Goal: Communication & Community: Share content

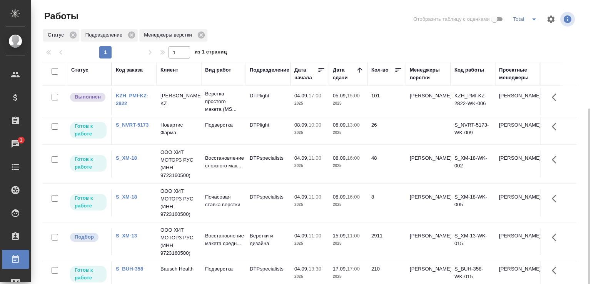
scroll to position [59, 0]
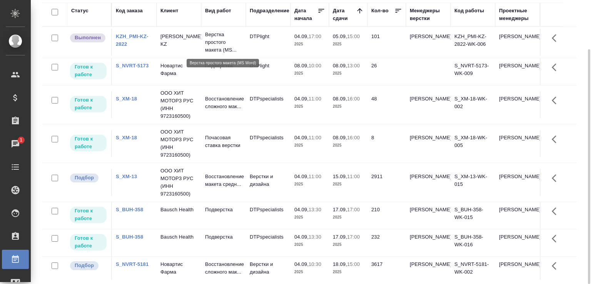
click at [218, 33] on p "Верстка простого макета (MS..." at bounding box center [223, 42] width 37 height 23
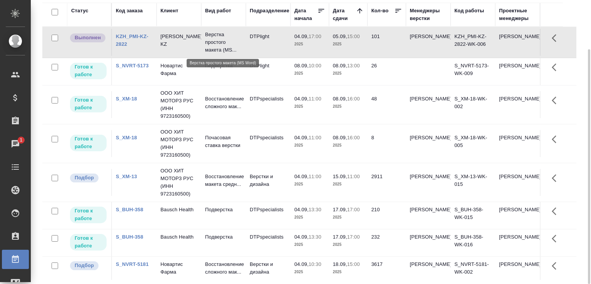
click at [218, 33] on p "Верстка простого макета (MS..." at bounding box center [223, 42] width 37 height 23
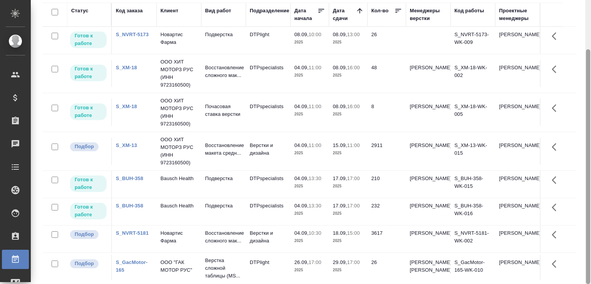
click at [586, 87] on div at bounding box center [588, 166] width 4 height 235
click at [582, 82] on div "Статус Код заказа Клиент Вид работ Подразделение Дата начала Дата сдачи Кол-во …" at bounding box center [312, 141] width 540 height 277
click at [579, 172] on div "Статус Код заказа Клиент Вид работ Подразделение Дата начала Дата сдачи Кол-во …" at bounding box center [312, 141] width 540 height 277
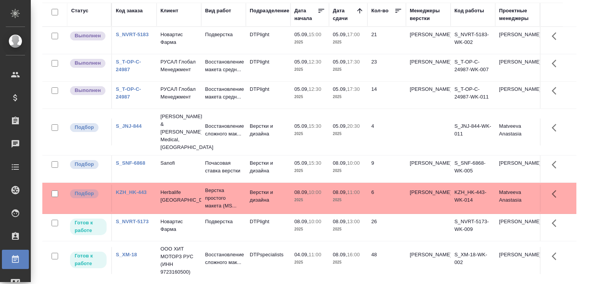
click at [243, 41] on td "Подверстка" at bounding box center [223, 40] width 45 height 27
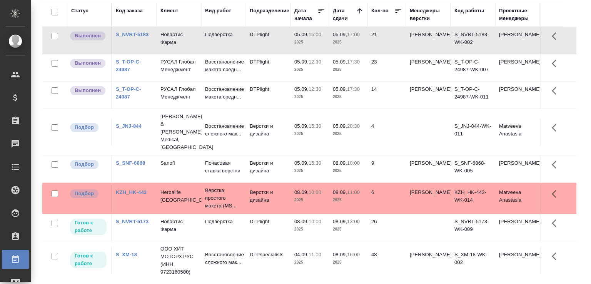
click at [243, 41] on td "Подверстка" at bounding box center [223, 40] width 45 height 27
click at [268, 204] on td "Верстки и дизайна" at bounding box center [268, 198] width 45 height 27
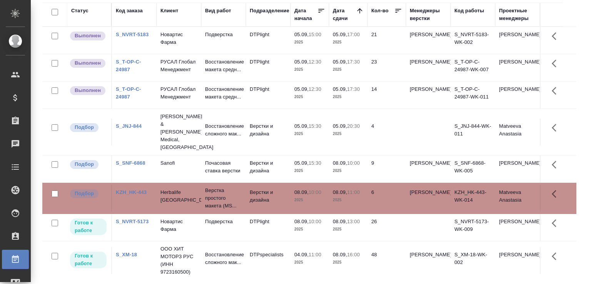
click at [268, 204] on td "Верстки и дизайна" at bounding box center [268, 198] width 45 height 27
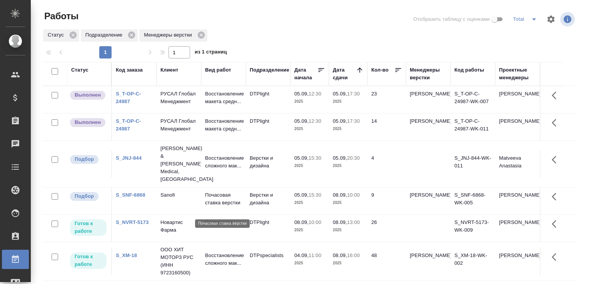
scroll to position [38, 0]
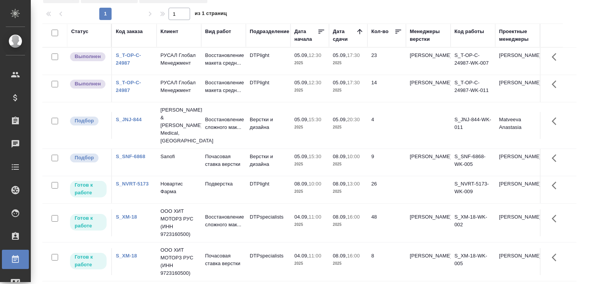
click at [576, 134] on div "Статус Код заказа Клиент Вид работ Подразделение Дата начала Дата сдачи Кол-во …" at bounding box center [312, 161] width 540 height 277
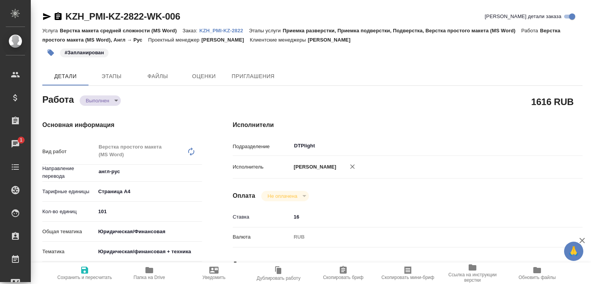
click at [107, 105] on body "🙏 .cls-1 fill:#fff; AWATERA Малофеева Екатерина e.malofeeva Клиенты Спецификаци…" at bounding box center [295, 142] width 591 height 284
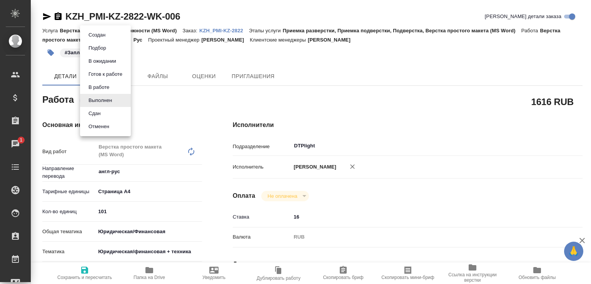
click at [103, 117] on li "Сдан" at bounding box center [105, 113] width 51 height 13
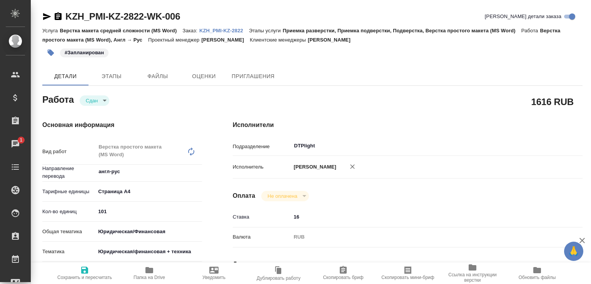
type textarea "x"
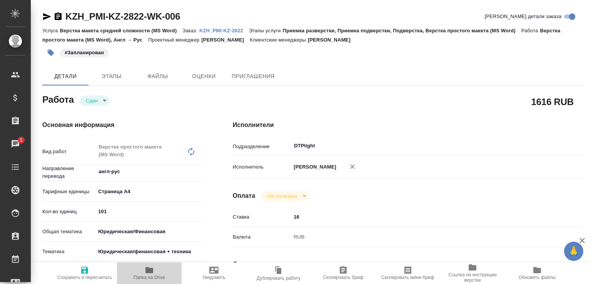
click at [151, 266] on icon "button" at bounding box center [149, 270] width 9 height 9
type textarea "x"
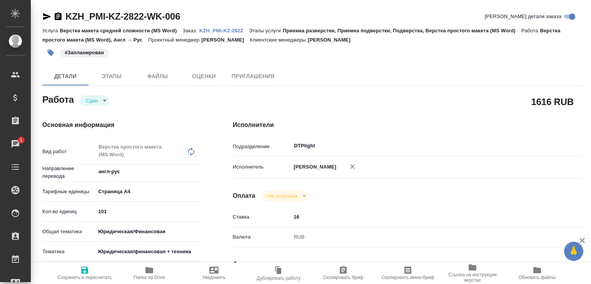
type textarea "x"
click at [220, 27] on link "KZH_PMI-KZ-2822" at bounding box center [224, 30] width 50 height 7
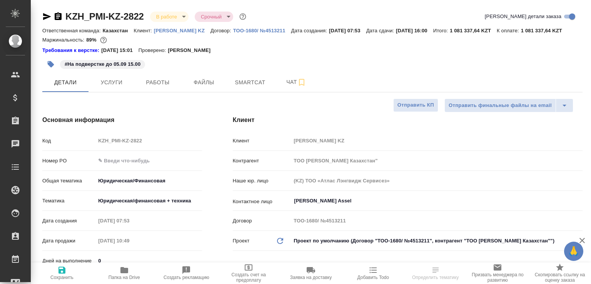
select select "RU"
click at [291, 87] on span "Чат" at bounding box center [296, 82] width 37 height 10
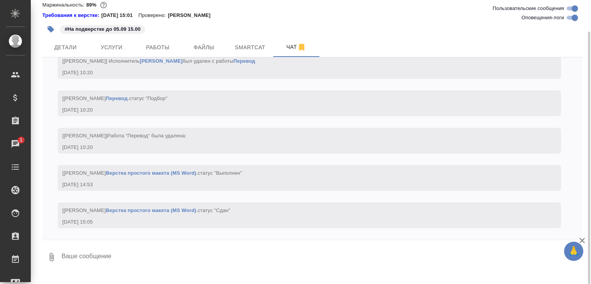
scroll to position [2515, 0]
click at [119, 268] on textarea at bounding box center [322, 257] width 522 height 26
paste textarea "https://drive.awatera.com/apps/files/files/10237481?dir=/Shares/PMIKZ/Orders/KZ…"
type textarea "https://drive.awatera.com/apps/files/files/10237481?dir=/Shares/PMIKZ/Orders/KZ…"
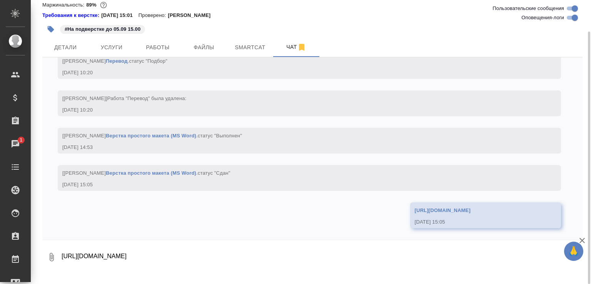
scroll to position [2552, 0]
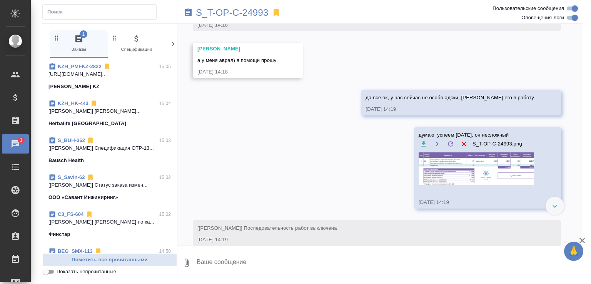
scroll to position [120, 0]
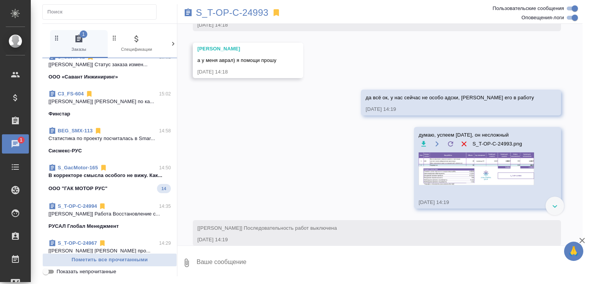
click at [130, 192] on div "ООО "ГАК МОТОР РУС" 14" at bounding box center [109, 188] width 122 height 9
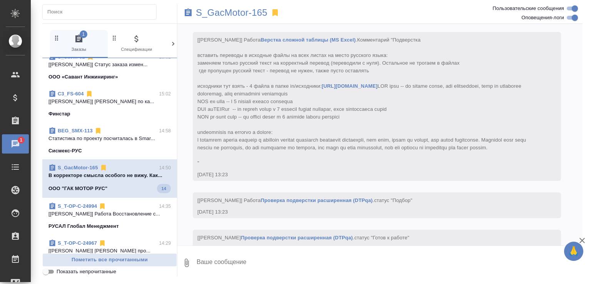
scroll to position [10903, 0]
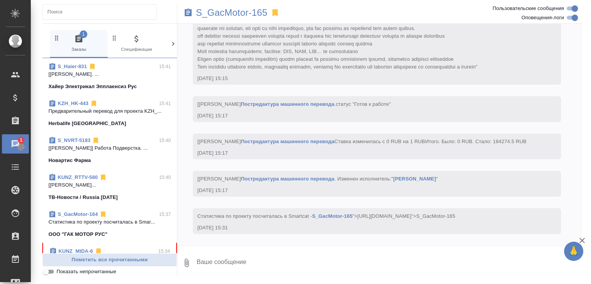
scroll to position [82, 0]
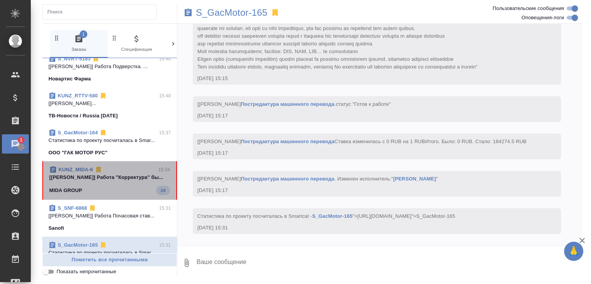
click at [122, 191] on span "KUNZ_MIDA-6 15:34 [Веселова Юлия] Работа "Корректура" бы... MIDA GROUP 24" at bounding box center [109, 180] width 121 height 29
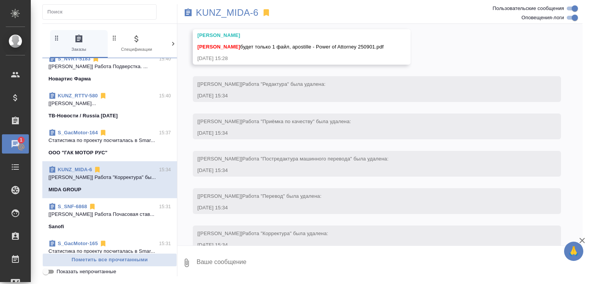
scroll to position [1785, 0]
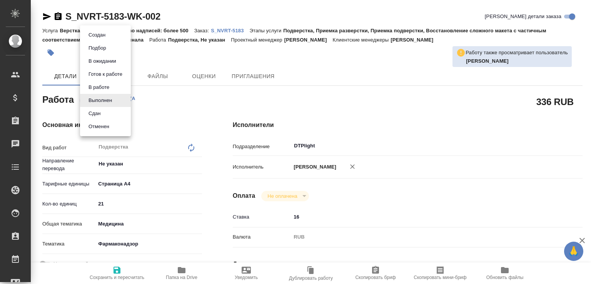
click at [115, 98] on body "🙏 .cls-1 fill:#fff; AWATERA Малофеева Екатерина e.malofeeva Клиенты Спецификаци…" at bounding box center [295, 142] width 591 height 284
click at [108, 114] on li "Сдан" at bounding box center [105, 113] width 51 height 13
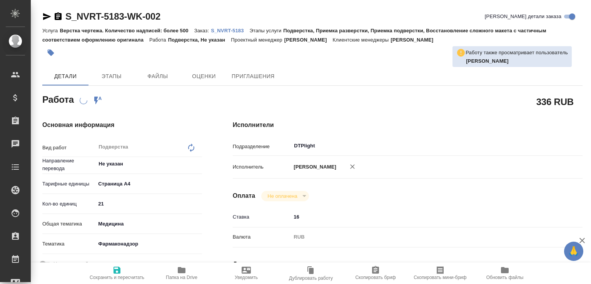
click at [183, 272] on icon "button" at bounding box center [182, 270] width 8 height 6
type textarea "x"
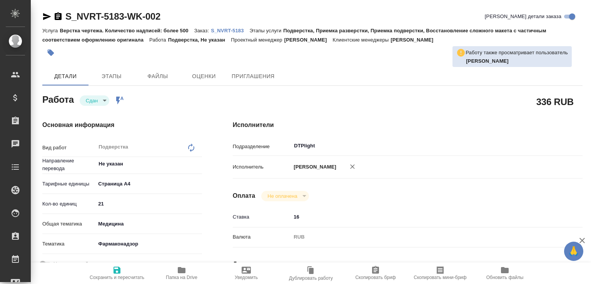
type textarea "x"
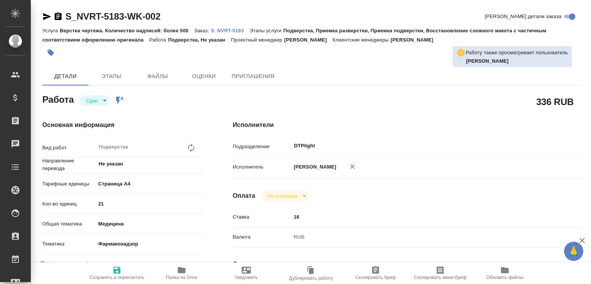
type textarea "x"
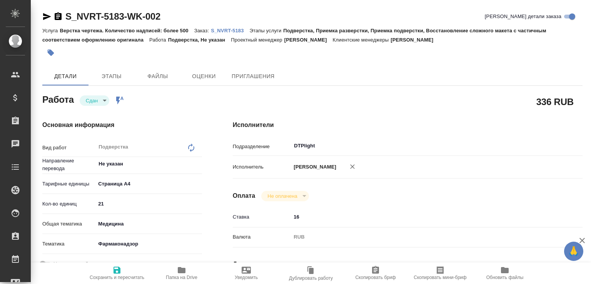
click at [249, 30] on p "S_NVRT-5183" at bounding box center [230, 31] width 38 height 6
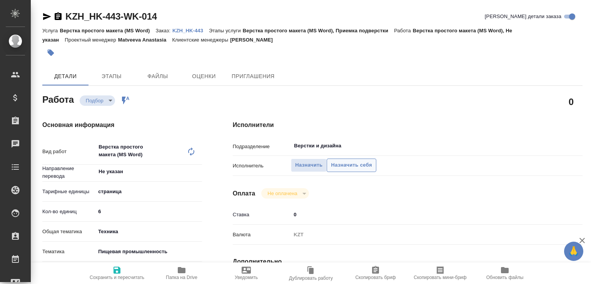
click at [353, 167] on span "Назначить себя" at bounding box center [351, 165] width 41 height 9
click at [372, 166] on span "Назначить себя" at bounding box center [351, 165] width 41 height 9
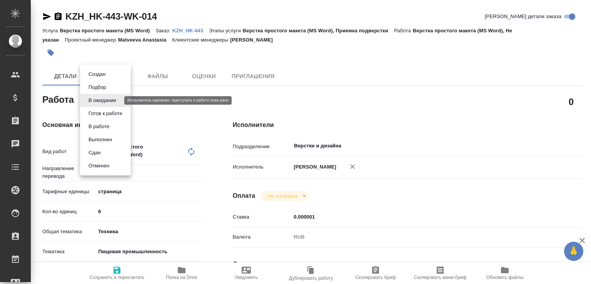
click at [101, 98] on body "🙏 .cls-1 fill:#fff; AWATERA Малофеева Екатерина e.malofeeva Клиенты Спецификаци…" at bounding box center [295, 142] width 591 height 284
type textarea "x"
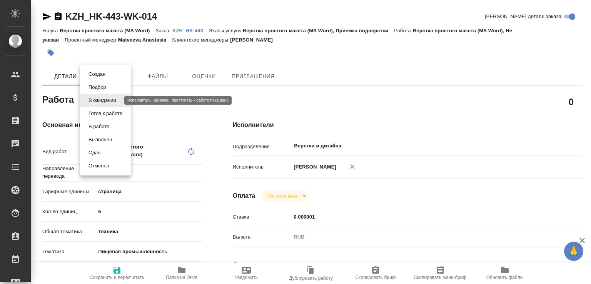
type textarea "x"
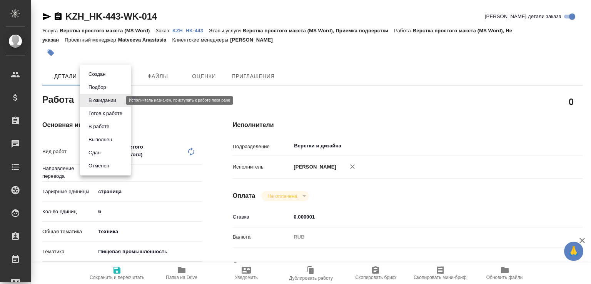
type textarea "x"
click at [239, 122] on div at bounding box center [295, 142] width 591 height 284
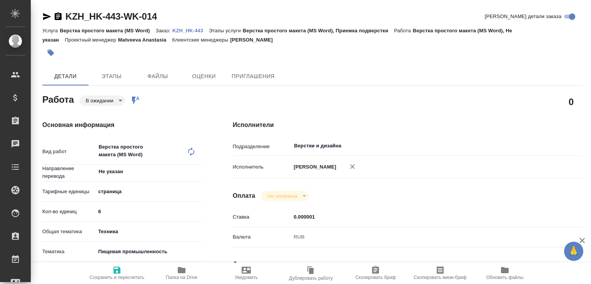
type textarea "x"
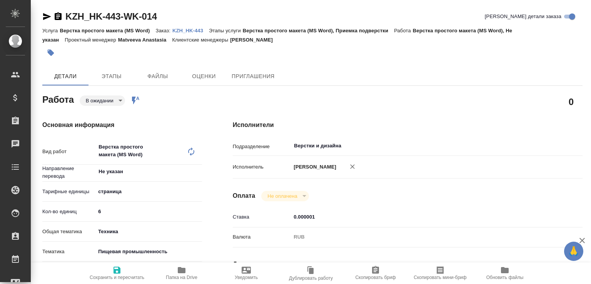
type textarea "x"
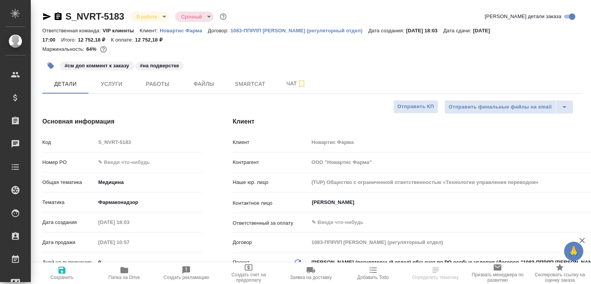
select select "RU"
type textarea "x"
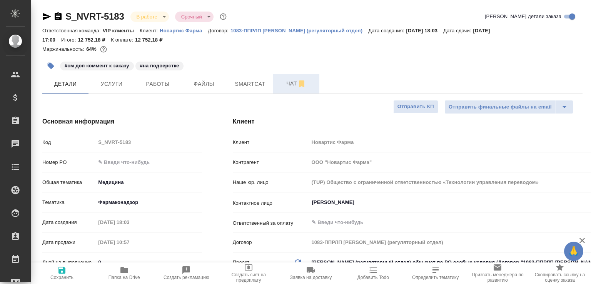
click at [279, 77] on button "Чат" at bounding box center [296, 83] width 46 height 19
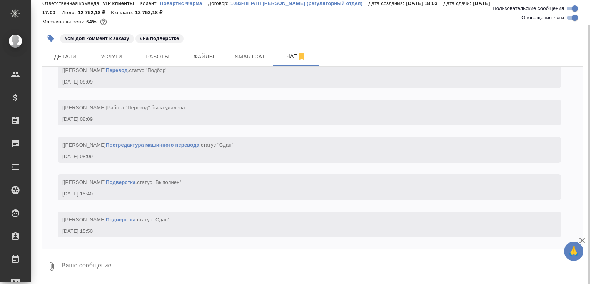
scroll to position [4472, 0]
click at [183, 267] on textarea at bounding box center [322, 266] width 522 height 26
paste textarea "[URL][DOMAIN_NAME]"
type textarea "[URL][DOMAIN_NAME]"
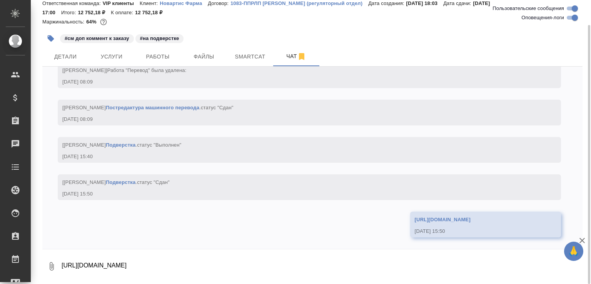
scroll to position [4509, 0]
